Goal: Information Seeking & Learning: Learn about a topic

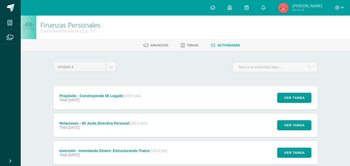
click at [263, 95] on div "Propósito - Construyendo Mi Legado (100.0 pts) Total 31 de Octubre Ver tarea Pr…" at bounding box center [185, 97] width 264 height 23
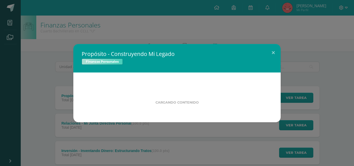
click at [283, 98] on div "Propósito - Construyendo Mi Legado Finanzas Personales Cargando contenido" at bounding box center [177, 83] width 350 height 78
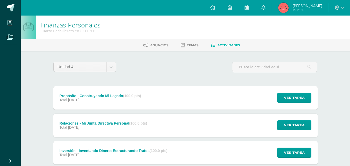
click at [255, 101] on div "Propósito - Construyendo Mi Legado (100.0 pts) Total 31 de Octubre Ver tarea Pr…" at bounding box center [185, 97] width 264 height 23
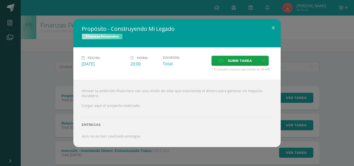
click at [59, 62] on div "Propósito - Construyendo Mi Legado Finanzas Personales Fecha: Viernes 31 de Oct…" at bounding box center [177, 83] width 350 height 128
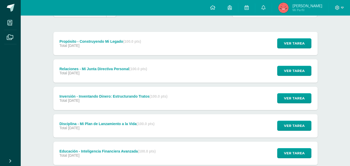
scroll to position [64, 0]
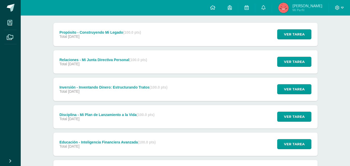
click at [83, 110] on div "Disciplina - Mi Plan de Lanzamiento a la Vida (100.0 pts) Total 28 de Octubre" at bounding box center [107, 116] width 108 height 23
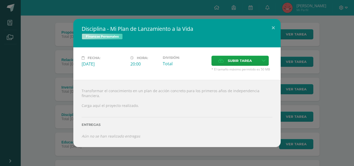
click at [58, 97] on div "Disciplina - Mi Plan de Lanzamiento a la Vida Finanzas Personales Fecha: Martes…" at bounding box center [177, 83] width 350 height 128
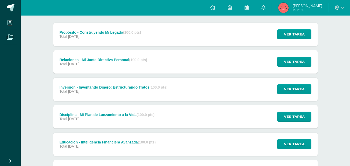
click at [60, 85] on div "Inversión - Inventando Dinero: Estructurando Tratos (100.0 pts)" at bounding box center [113, 87] width 108 height 4
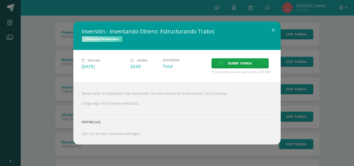
click at [43, 73] on div "Inversión - Inventando Dinero: Estructurando Tratos Finanzas Personales Fecha: …" at bounding box center [177, 83] width 350 height 123
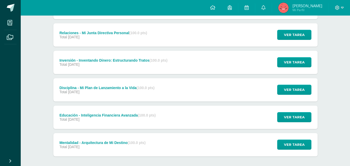
scroll to position [115, 0]
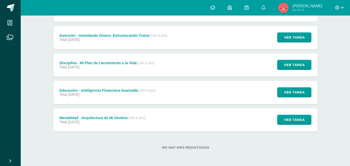
click at [104, 120] on div "Mentalidad - Arquitectura de Mi Destino (100.0 pts)" at bounding box center [102, 118] width 86 height 4
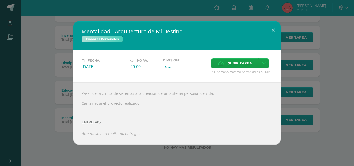
click at [34, 89] on div "Mentalidad - Arquitectura de Mi Destino Finanzas Personales Fecha: Domingo 26 d…" at bounding box center [177, 83] width 350 height 123
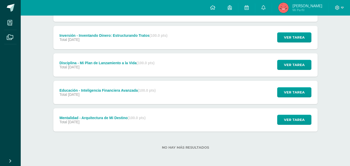
scroll to position [89, 0]
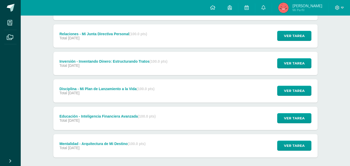
click at [100, 67] on div "Total 29 de Octubre" at bounding box center [113, 66] width 108 height 4
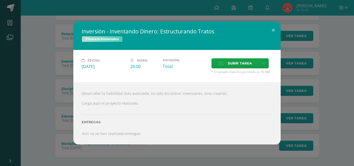
click at [38, 55] on div "Inversión - Inventando Dinero: Estructurando Tratos Finanzas Personales Fecha: …" at bounding box center [177, 83] width 350 height 123
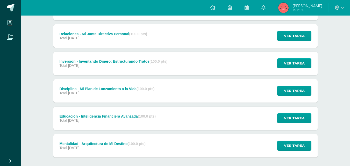
click at [145, 87] on strong "(100.0 pts)" at bounding box center [146, 89] width 18 height 4
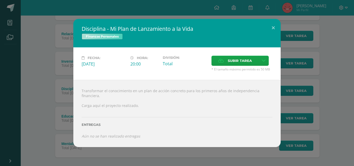
click at [59, 65] on div "Disciplina - Mi Plan de Lanzamiento a la Vida Finanzas Personales Fecha: Martes…" at bounding box center [177, 83] width 350 height 128
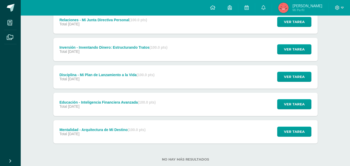
scroll to position [115, 0]
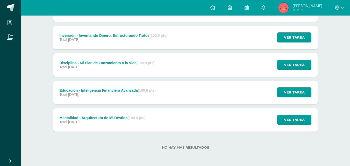
click at [85, 43] on div "Inversión - Inventando Dinero: Estructurando Tratos (100.0 pts) Total 29 de Oct…" at bounding box center [113, 37] width 121 height 23
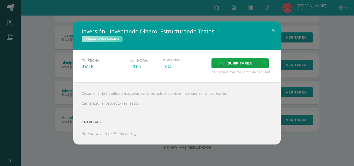
click at [53, 49] on div "Inversión - Inventando Dinero: Estructurando Tratos Finanzas Personales Fecha: …" at bounding box center [177, 83] width 350 height 123
